Goal: Navigation & Orientation: Find specific page/section

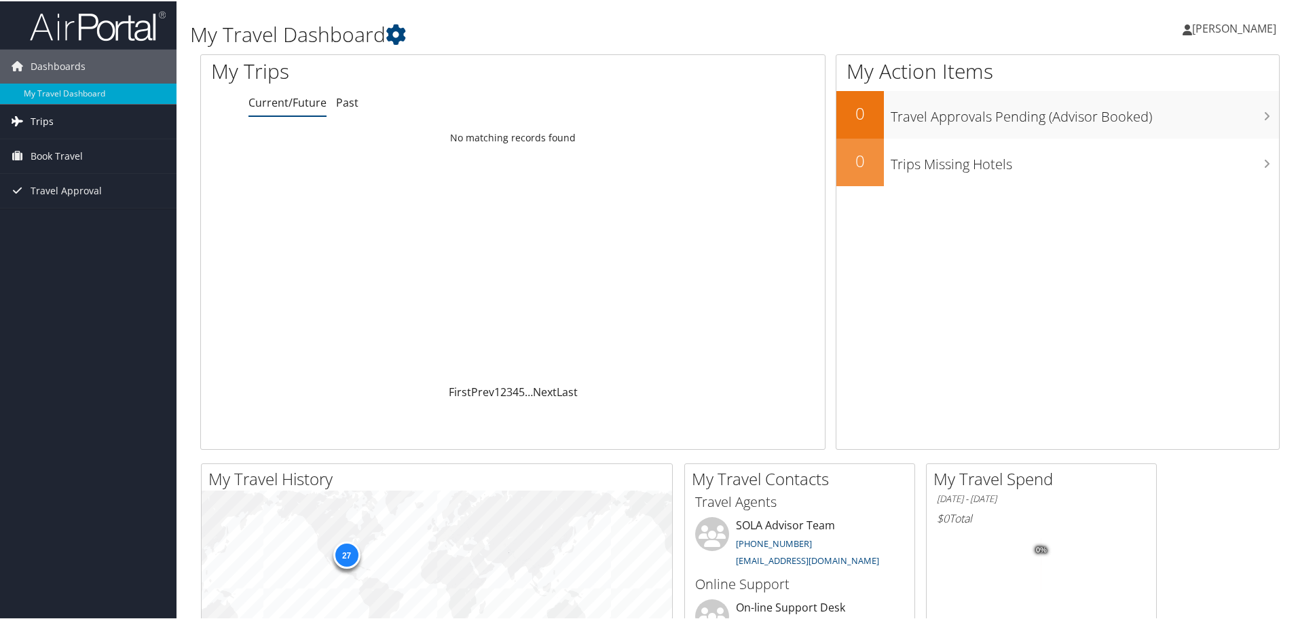
click at [63, 124] on link "Trips" at bounding box center [88, 120] width 177 height 34
click at [83, 148] on link "Current/Future Trips" at bounding box center [88, 147] width 177 height 20
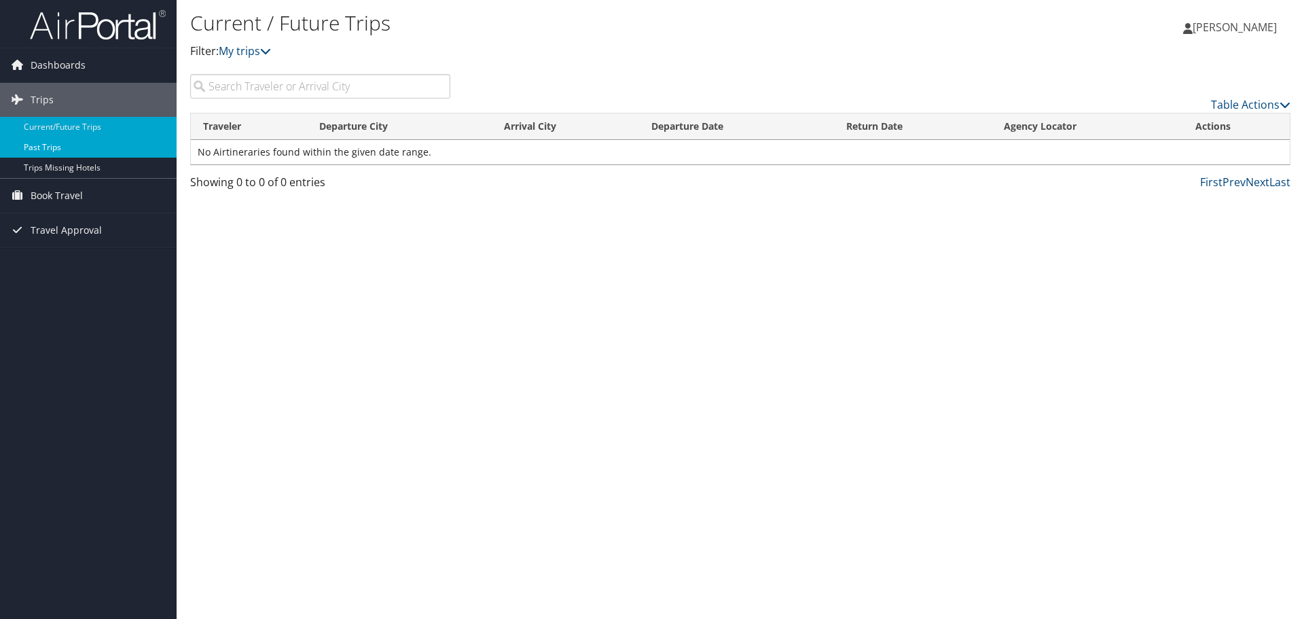
click at [70, 146] on link "Past Trips" at bounding box center [88, 147] width 177 height 20
click at [35, 199] on span "Book Travel" at bounding box center [57, 196] width 52 height 34
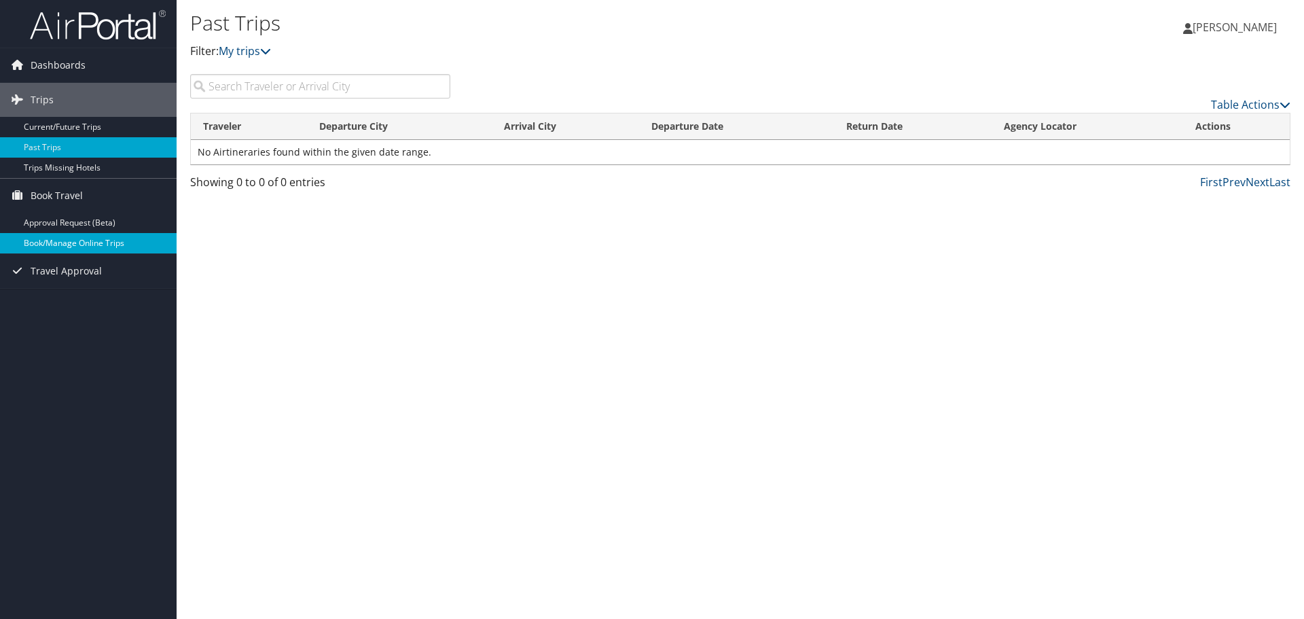
click at [73, 244] on link "Book/Manage Online Trips" at bounding box center [88, 243] width 177 height 20
